Goal: Find specific page/section: Find specific page/section

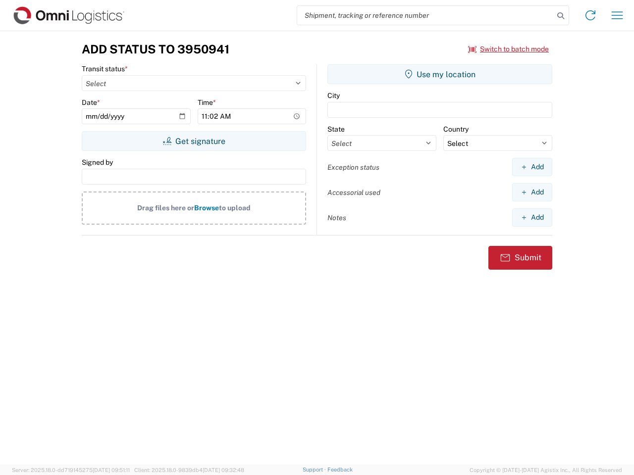
click at [425, 15] on input "search" at bounding box center [425, 15] width 256 height 19
click at [560, 16] on icon at bounding box center [561, 16] width 14 height 14
click at [590, 15] on icon at bounding box center [590, 15] width 16 height 16
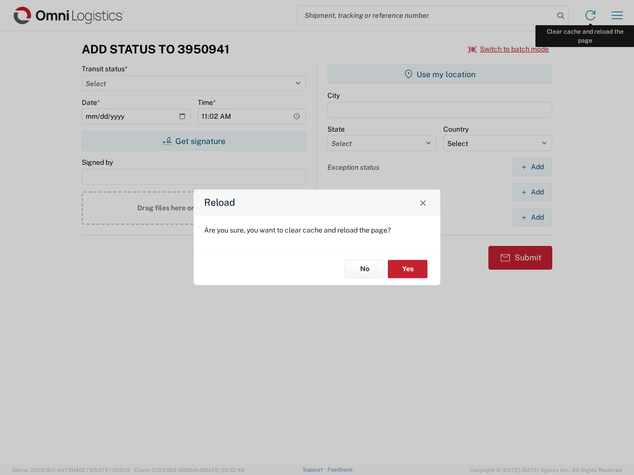
click at [617, 15] on div "Reload Are you sure, you want to clear cache and reload the page? No Yes" at bounding box center [317, 237] width 634 height 475
click at [509, 49] on div "Reload Are you sure, you want to clear cache and reload the page? No Yes" at bounding box center [317, 237] width 634 height 475
click at [194, 141] on div "Reload Are you sure, you want to clear cache and reload the page? No Yes" at bounding box center [317, 237] width 634 height 475
click at [440, 74] on div "Reload Are you sure, you want to clear cache and reload the page? No Yes" at bounding box center [317, 237] width 634 height 475
click at [532, 167] on div "Reload Are you sure, you want to clear cache and reload the page? No Yes" at bounding box center [317, 237] width 634 height 475
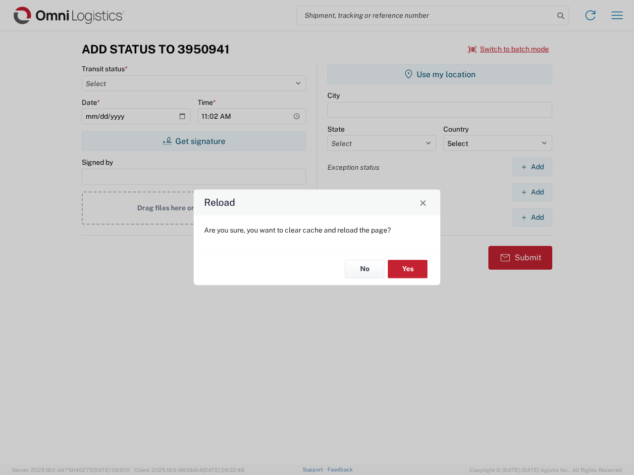
click at [532, 192] on div "Reload Are you sure, you want to clear cache and reload the page? No Yes" at bounding box center [317, 237] width 634 height 475
click at [532, 217] on div "Reload Are you sure, you want to clear cache and reload the page? No Yes" at bounding box center [317, 237] width 634 height 475
